Goal: Task Accomplishment & Management: Complete application form

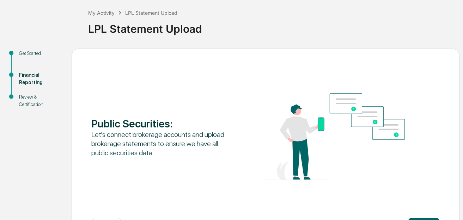
scroll to position [64, 0]
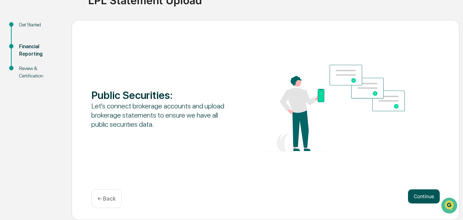
click at [421, 195] on button "Continue" at bounding box center [424, 197] width 32 height 14
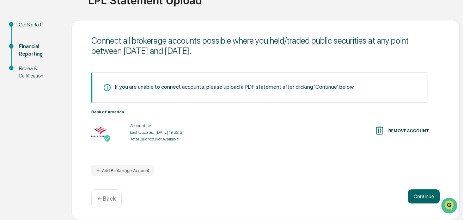
scroll to position [0, 0]
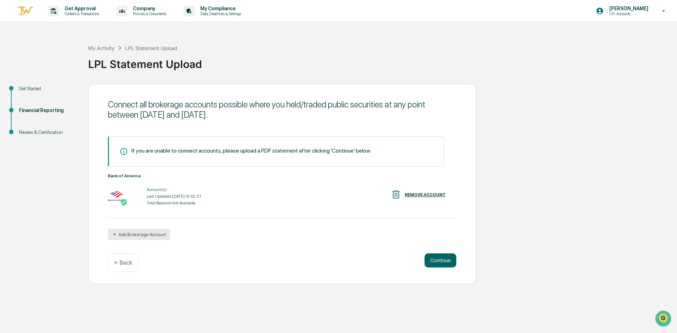
click at [118, 220] on button "Add Brokerage Account" at bounding box center [139, 234] width 62 height 11
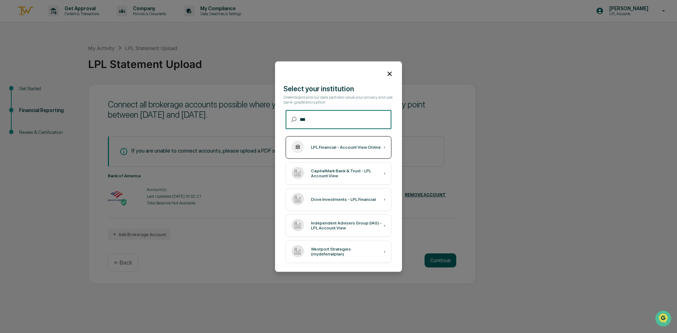
type input "***"
click at [325, 143] on div "LPL Financial - Account View Online ›" at bounding box center [338, 147] width 106 height 23
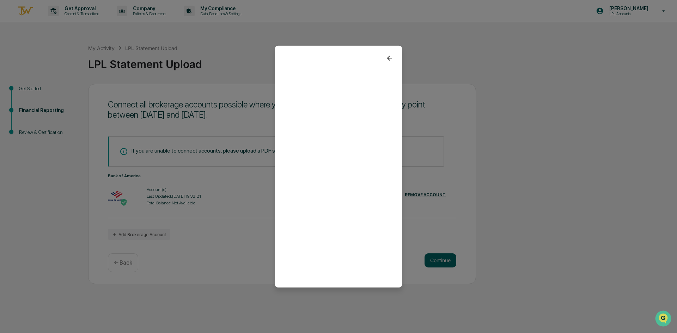
click at [388, 57] on icon at bounding box center [389, 57] width 5 height 5
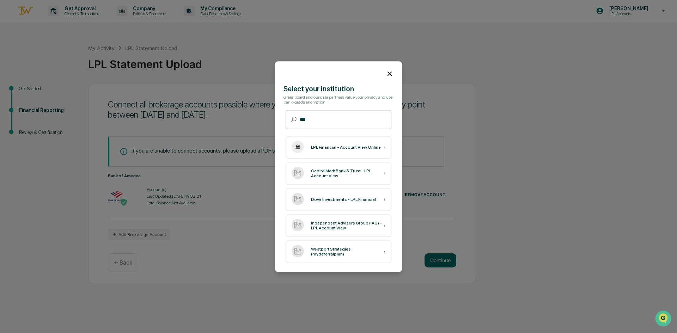
click at [389, 73] on icon at bounding box center [389, 74] width 4 height 4
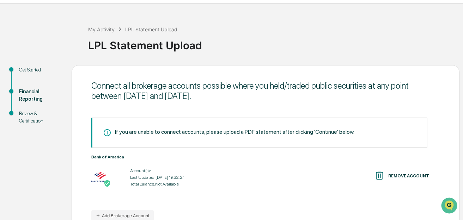
scroll to position [64, 0]
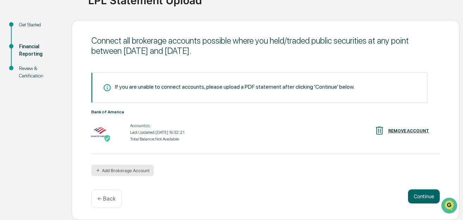
click at [129, 169] on button "Add Brokerage Account" at bounding box center [122, 170] width 62 height 11
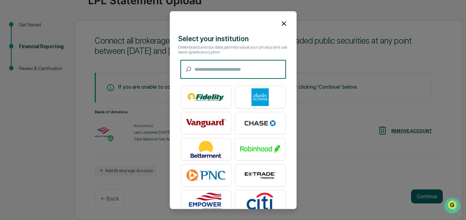
click at [203, 69] on input "text" at bounding box center [241, 69] width 92 height 19
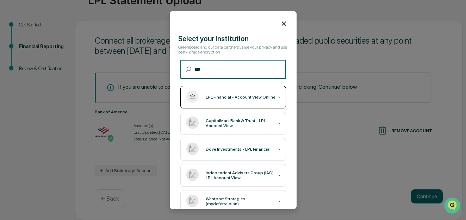
type input "***"
click at [225, 100] on div "LPL Financial - Account View Online ›" at bounding box center [233, 97] width 106 height 23
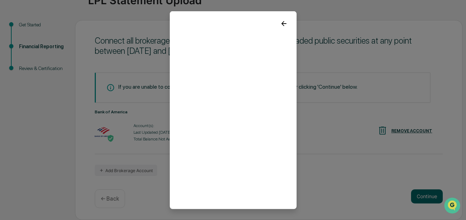
click at [282, 22] on icon at bounding box center [284, 23] width 5 height 5
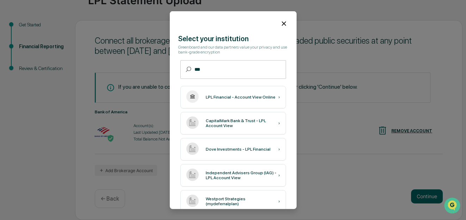
click at [280, 23] on icon at bounding box center [284, 23] width 8 height 8
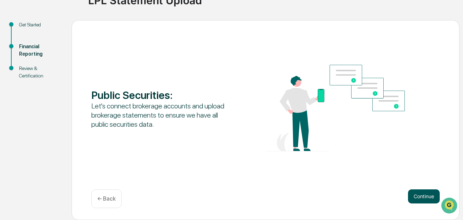
click at [420, 198] on button "Continue" at bounding box center [424, 197] width 32 height 14
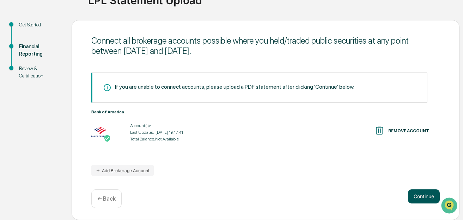
click at [422, 193] on button "Continue" at bounding box center [424, 197] width 32 height 14
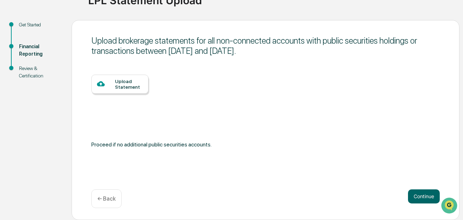
click at [123, 83] on div "Upload Statement" at bounding box center [129, 84] width 28 height 11
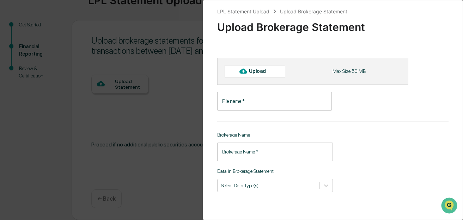
click at [247, 72] on icon at bounding box center [243, 71] width 8 height 5
type input "**********"
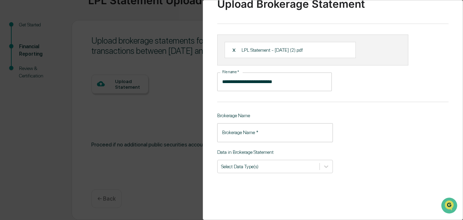
scroll to position [35, 0]
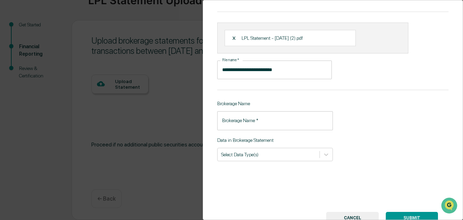
click at [239, 122] on input "Brokerage Name   *" at bounding box center [275, 120] width 116 height 19
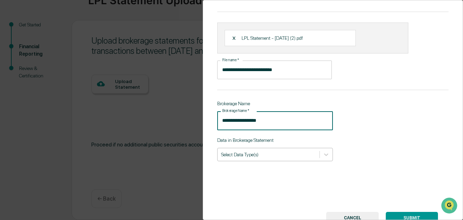
type input "**********"
click at [285, 159] on div "Select Data Type(s)" at bounding box center [268, 155] width 102 height 10
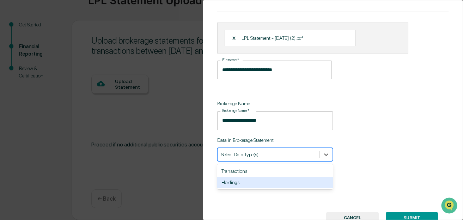
click at [233, 188] on div "Holdings" at bounding box center [275, 182] width 116 height 11
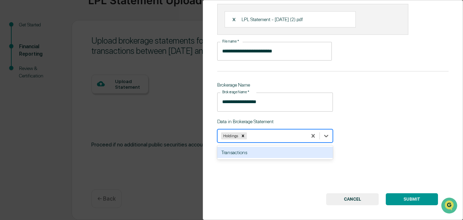
scroll to position [64, 0]
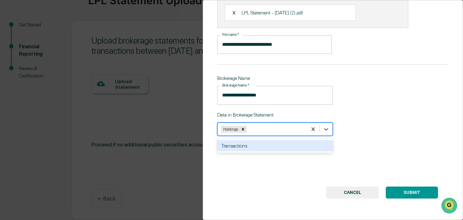
click at [402, 190] on button "SUBMIT" at bounding box center [412, 193] width 52 height 12
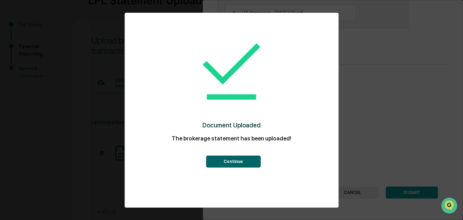
click at [229, 164] on button "Continue" at bounding box center [233, 162] width 55 height 12
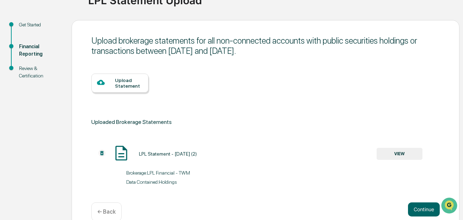
scroll to position [60, 0]
